Goal: Task Accomplishment & Management: Manage account settings

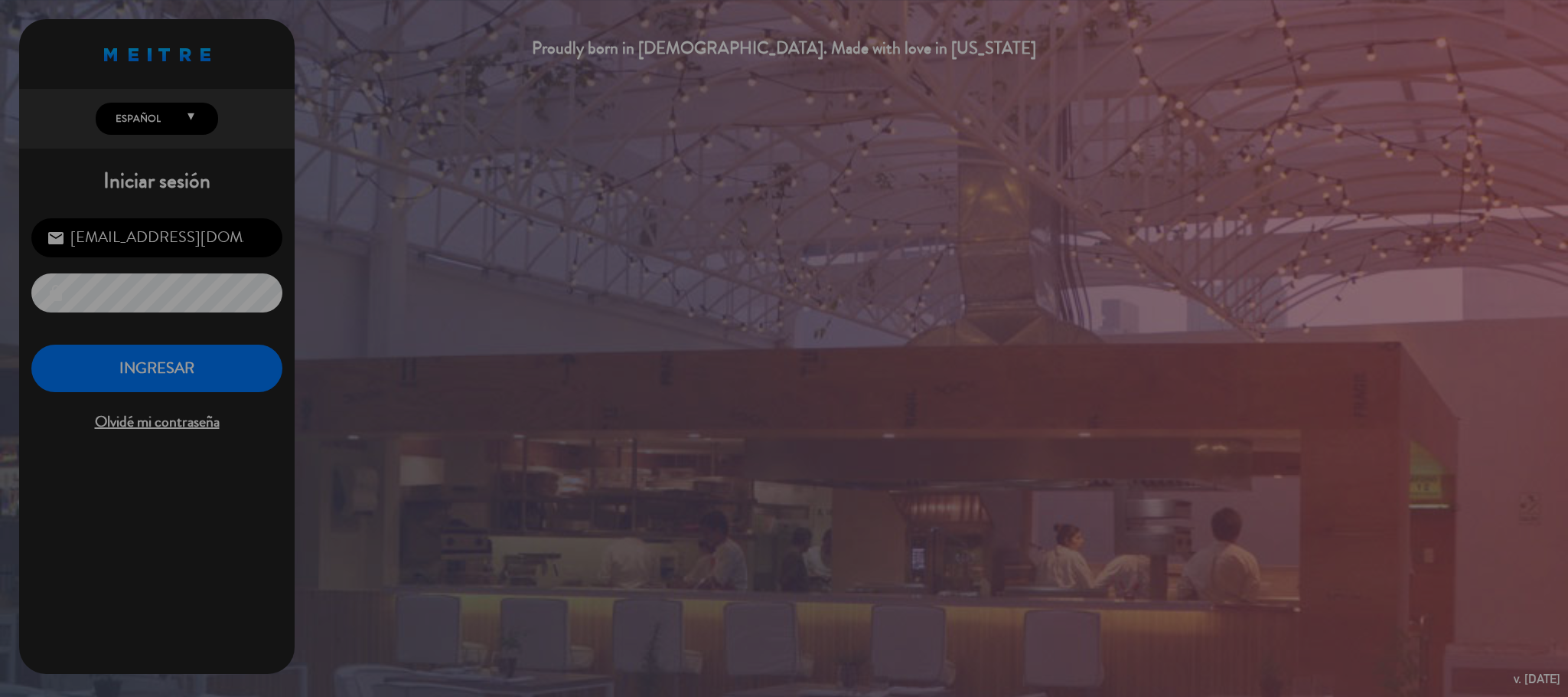
scroll to position [759, 0]
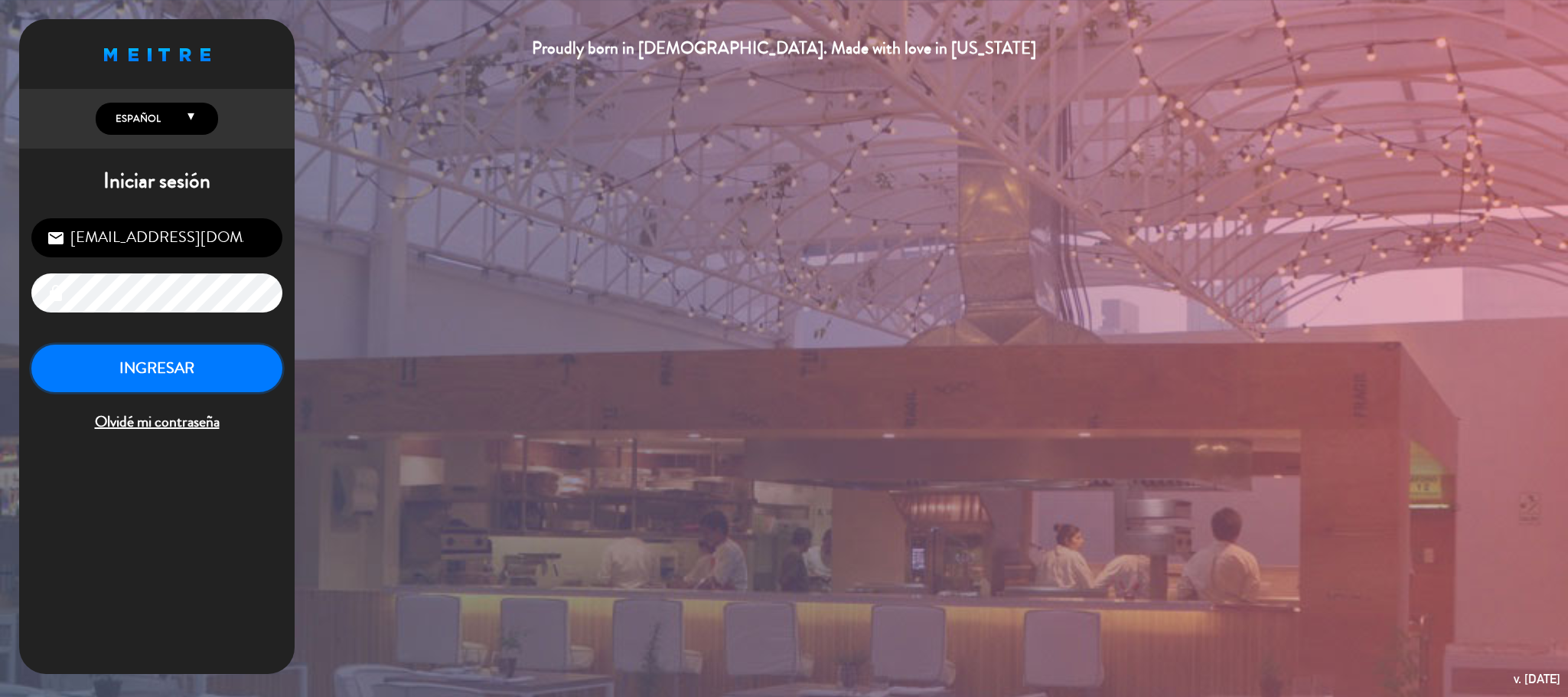
click at [79, 373] on button "INGRESAR" at bounding box center [157, 369] width 251 height 48
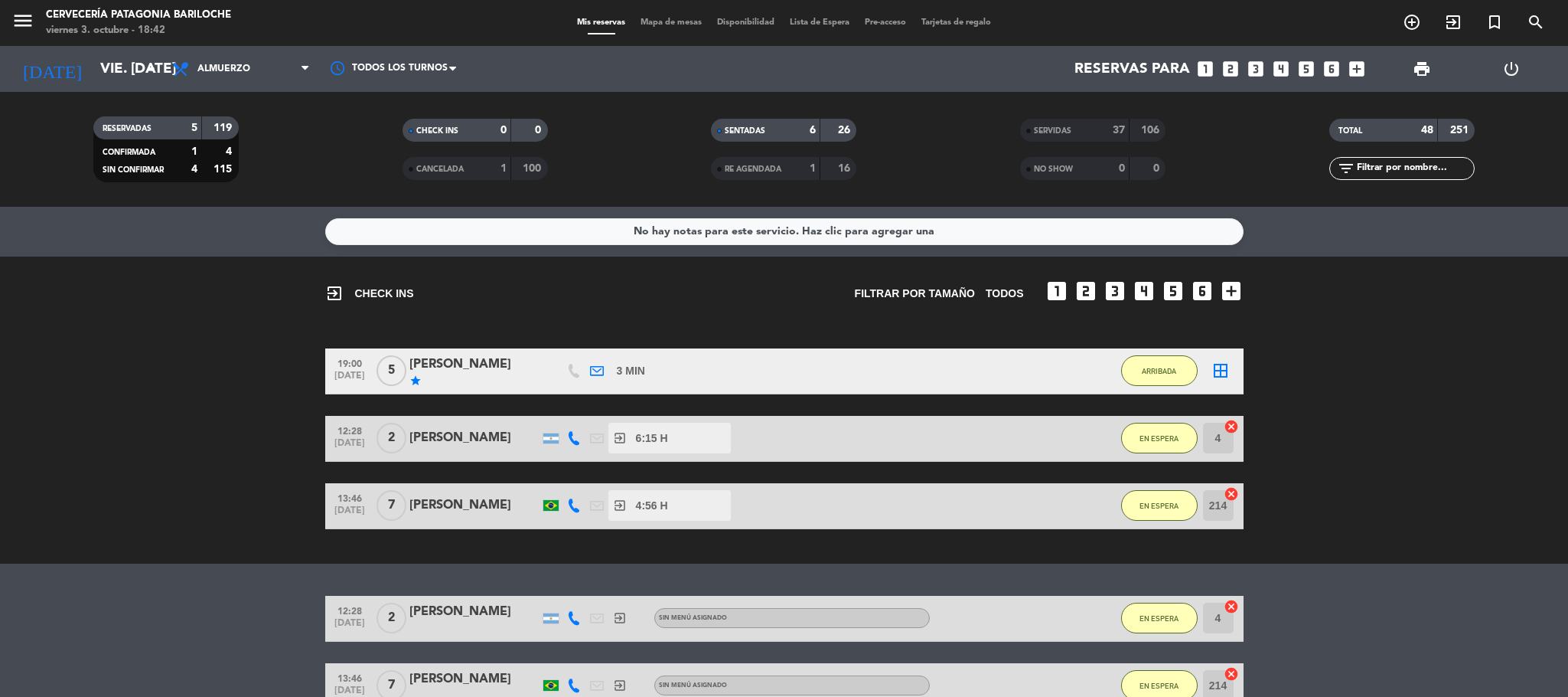
click at [457, 358] on div "[PERSON_NAME]" at bounding box center [474, 364] width 130 height 20
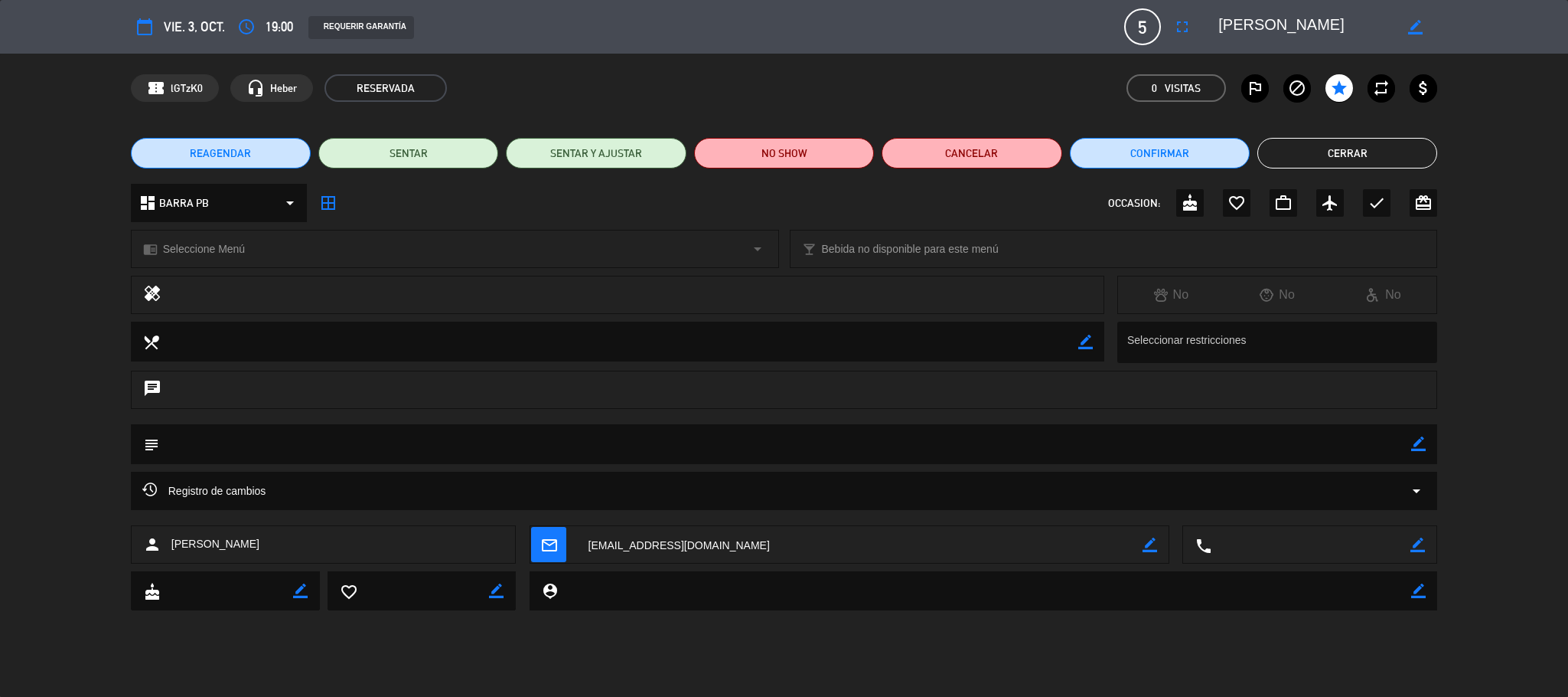
click at [1421, 496] on icon "arrow_drop_down" at bounding box center [1416, 491] width 18 height 18
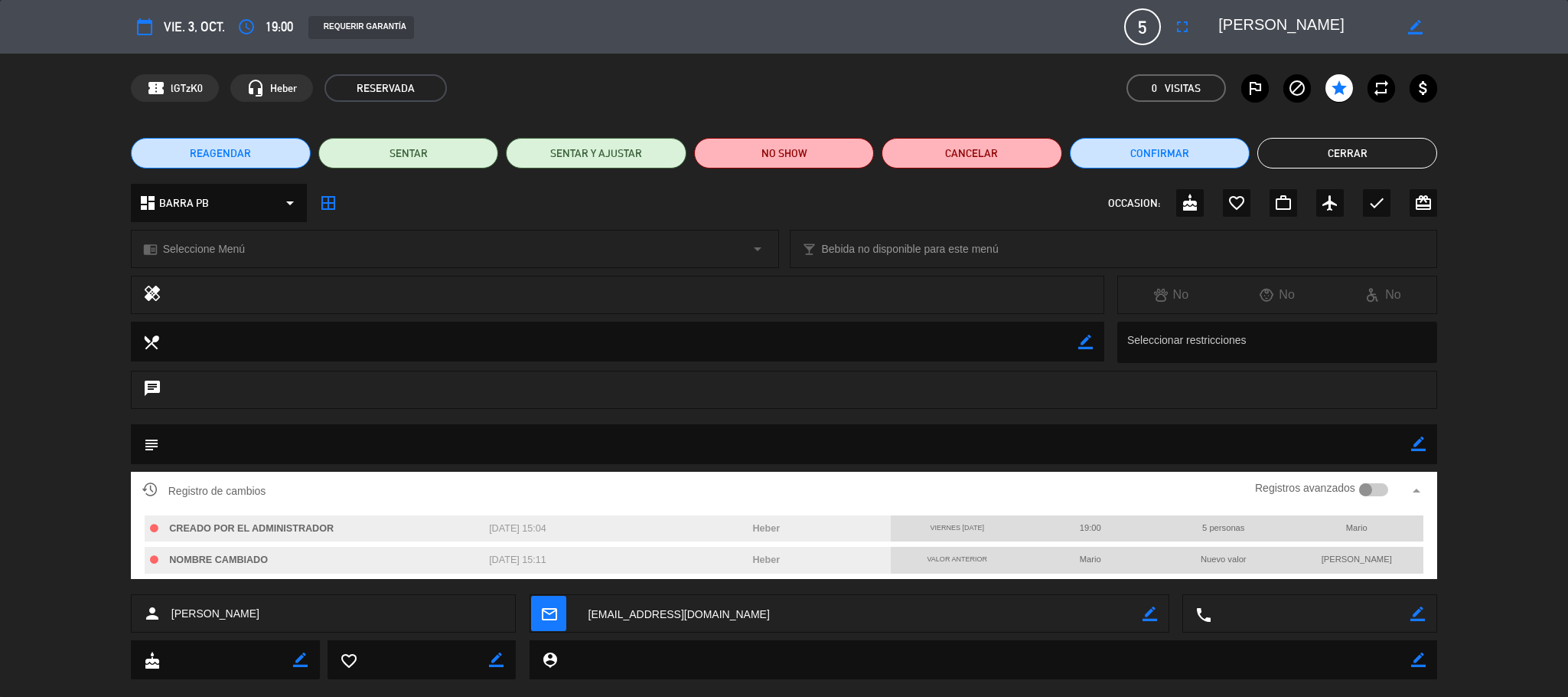
click at [1419, 434] on div "border_color" at bounding box center [1418, 444] width 14 height 39
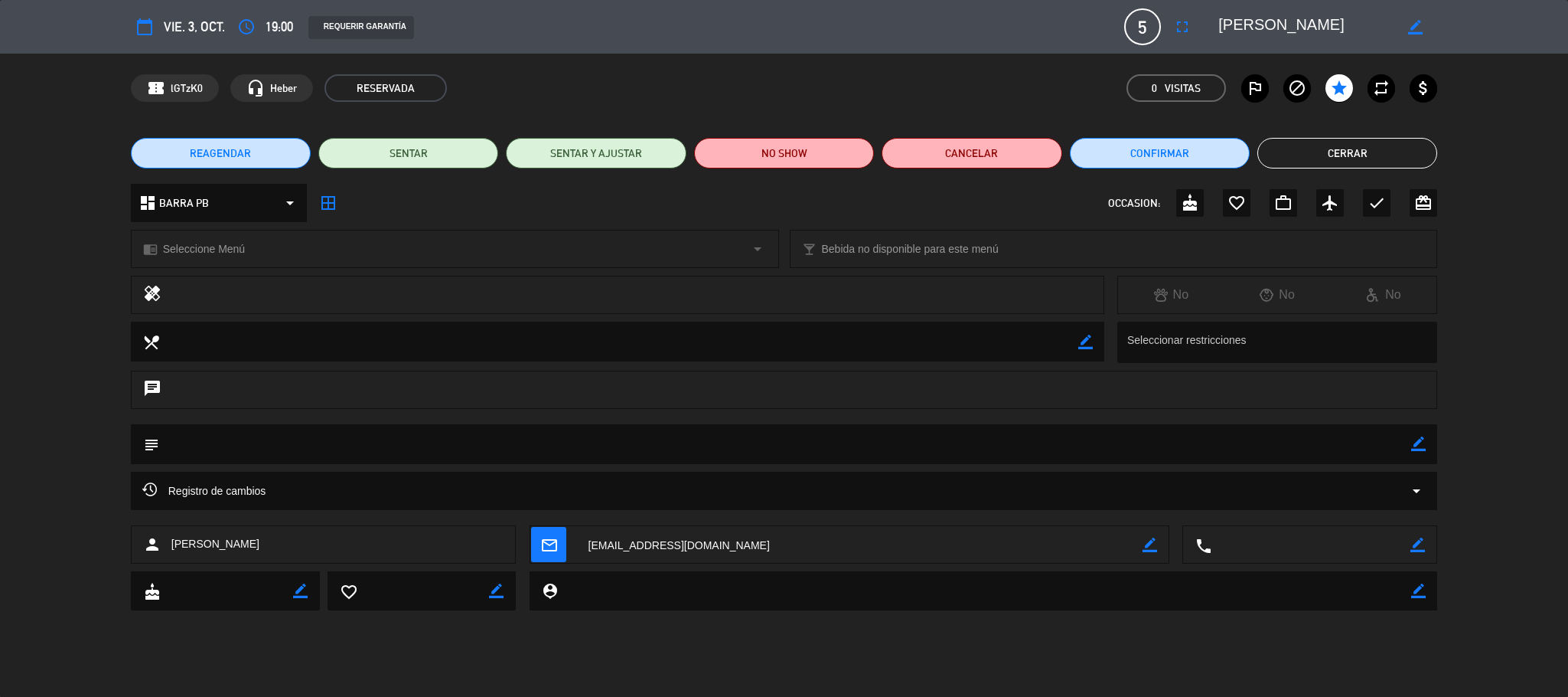
click at [1408, 157] on button "Cerrar" at bounding box center [1347, 153] width 180 height 30
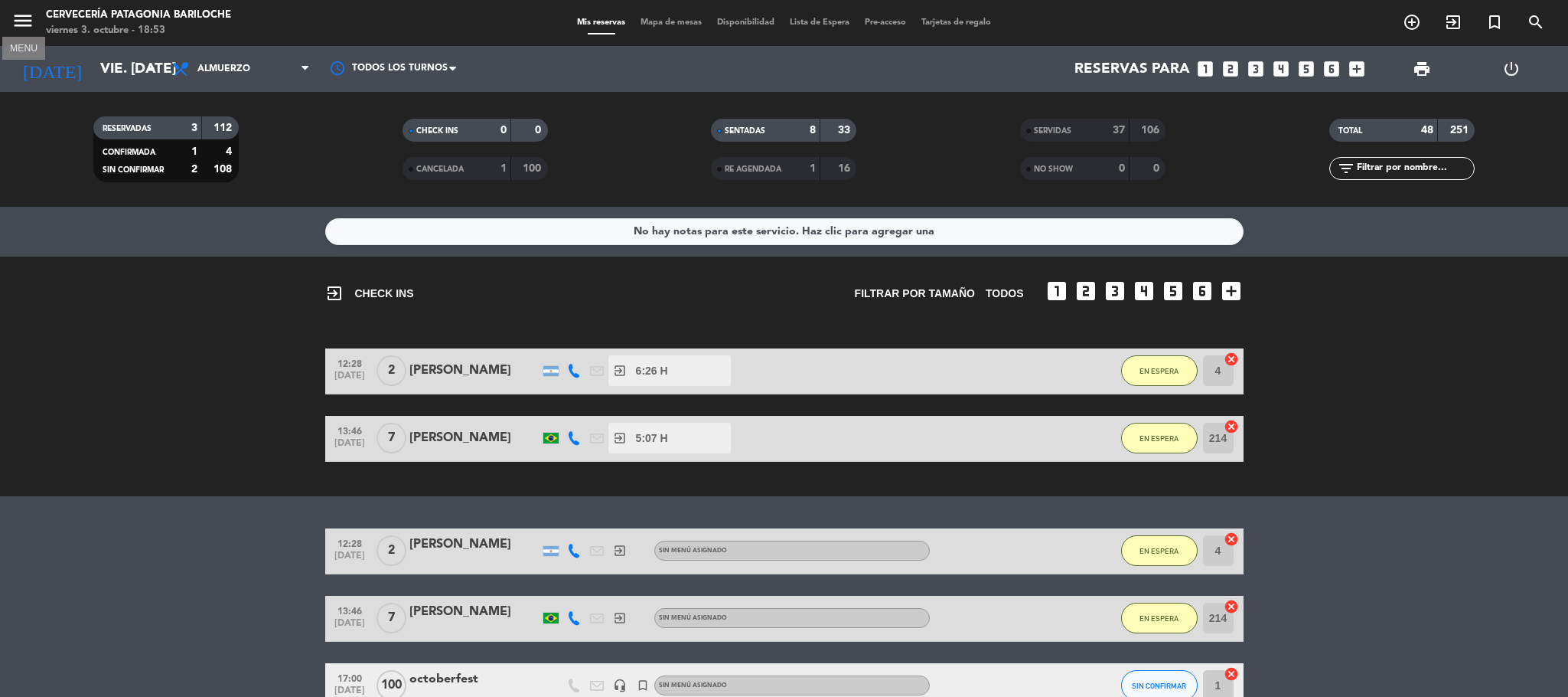
click at [23, 21] on icon "menu" at bounding box center [23, 21] width 23 height 23
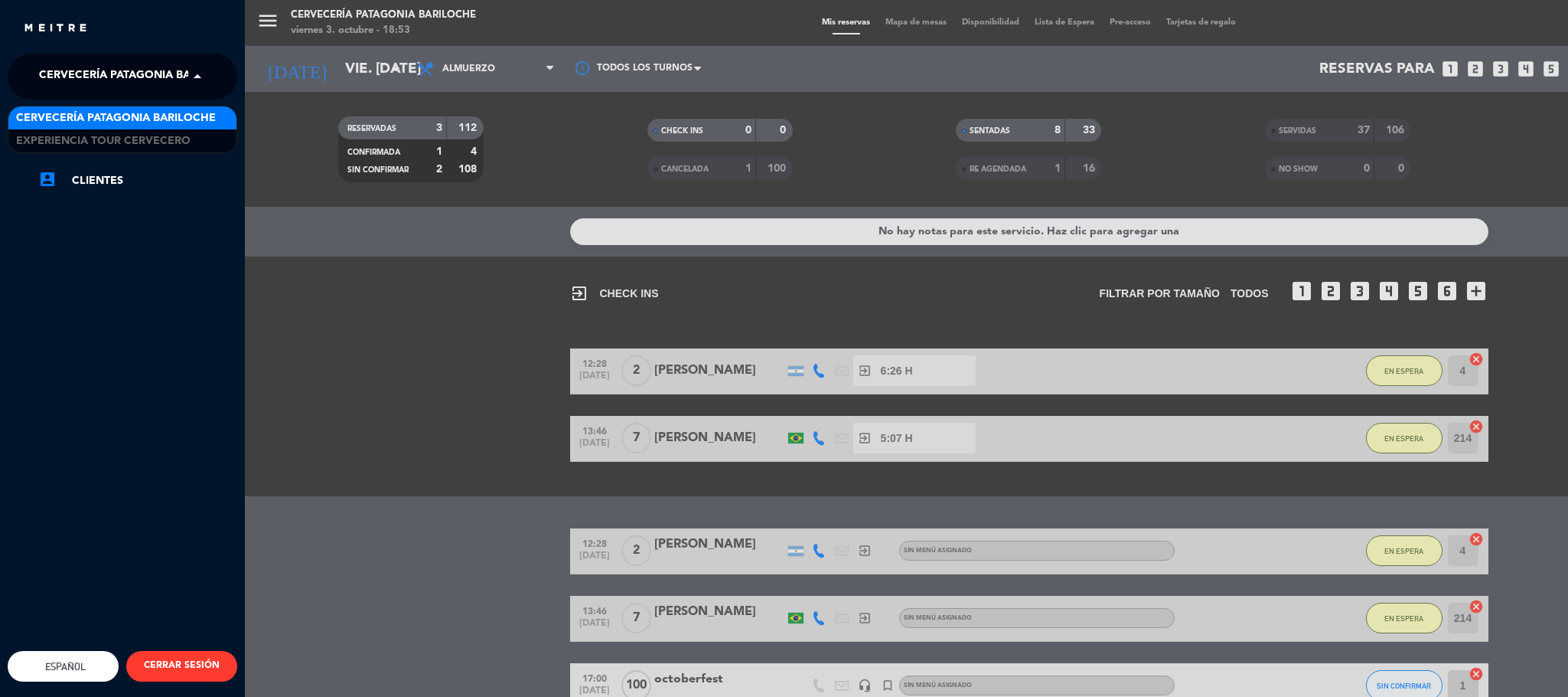
click at [201, 79] on span at bounding box center [201, 76] width 26 height 32
click at [189, 136] on span "Experiencia Tour Cervecero" at bounding box center [103, 142] width 175 height 18
